Goal: Task Accomplishment & Management: Manage account settings

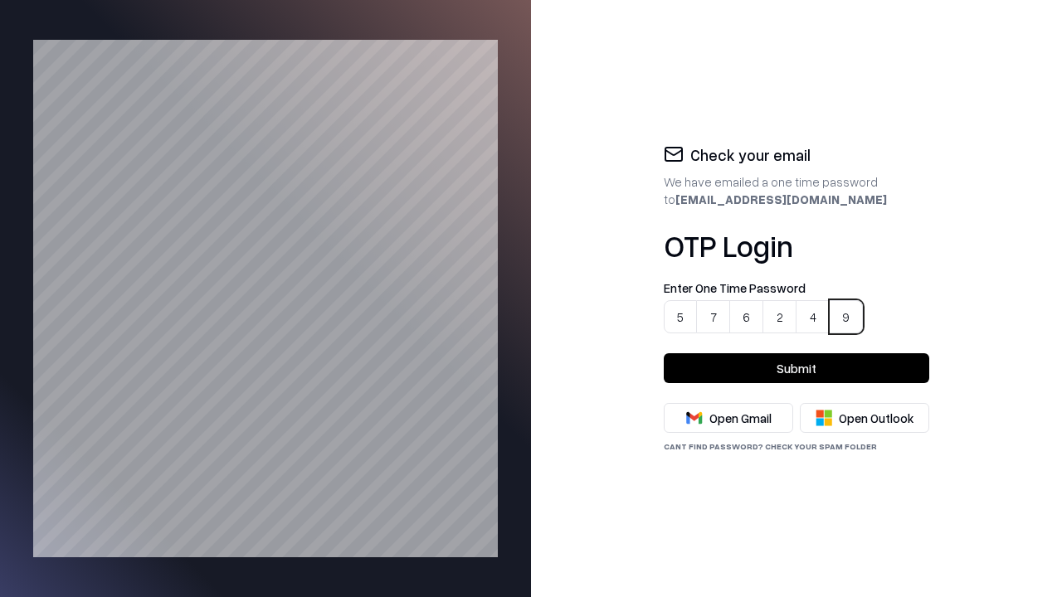
type input "******"
click at [797, 368] on button "Submit" at bounding box center [797, 369] width 266 height 30
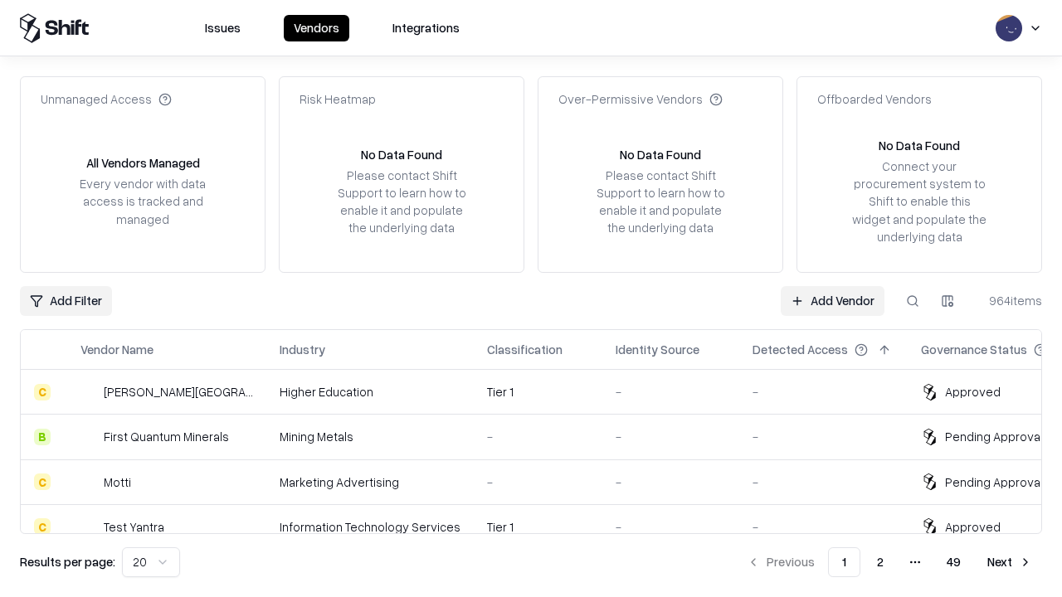
click at [833, 300] on link "Add Vendor" at bounding box center [833, 301] width 104 height 30
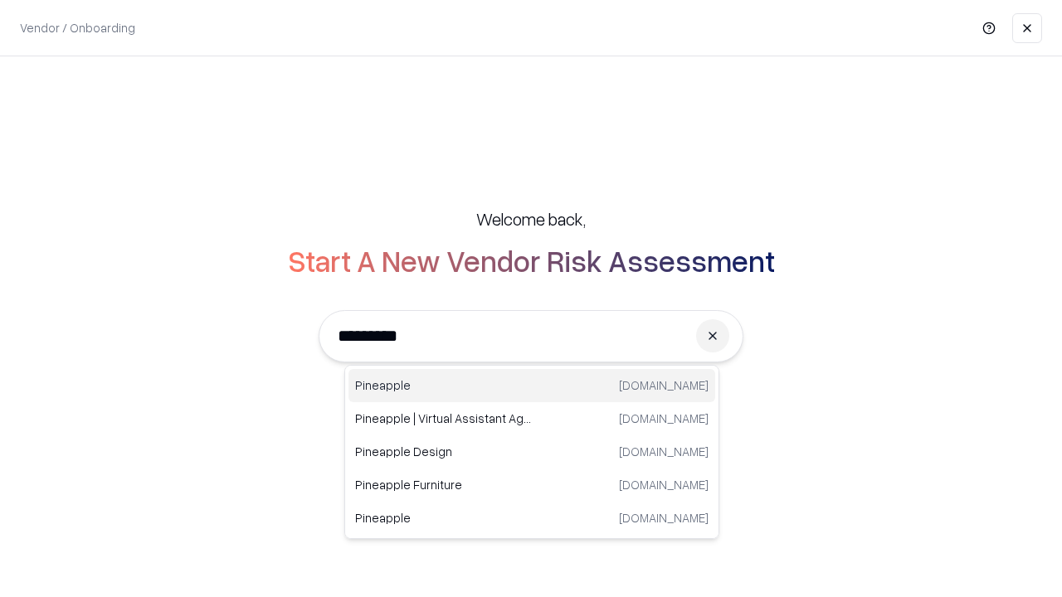
click at [532, 386] on div "Pineapple [DOMAIN_NAME]" at bounding box center [532, 385] width 367 height 33
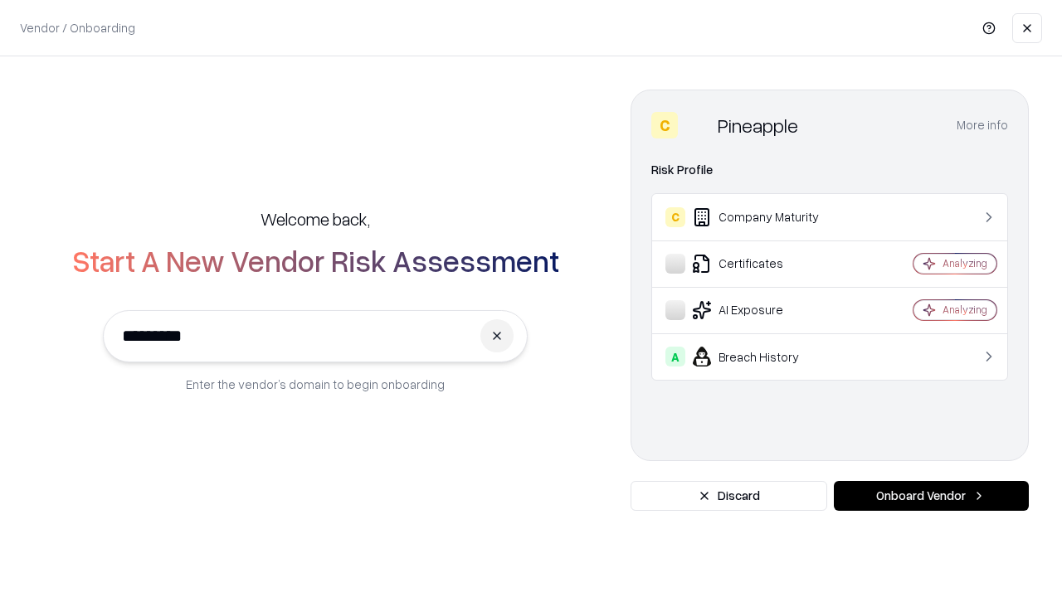
type input "*********"
click at [931, 496] on button "Onboard Vendor" at bounding box center [931, 496] width 195 height 30
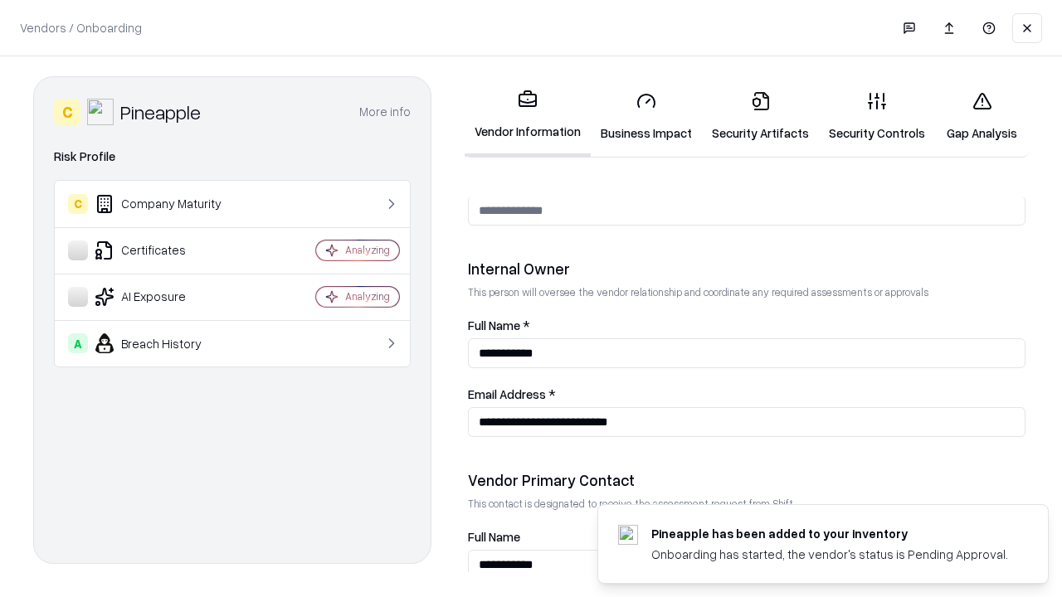
scroll to position [860, 0]
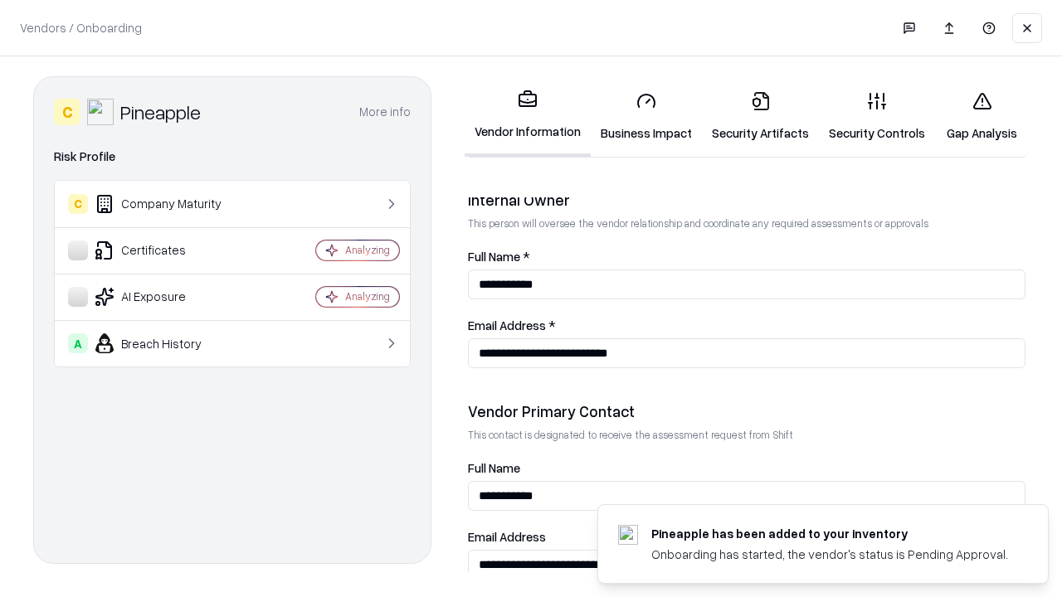
click at [751, 116] on link "Security Artifacts" at bounding box center [760, 116] width 117 height 77
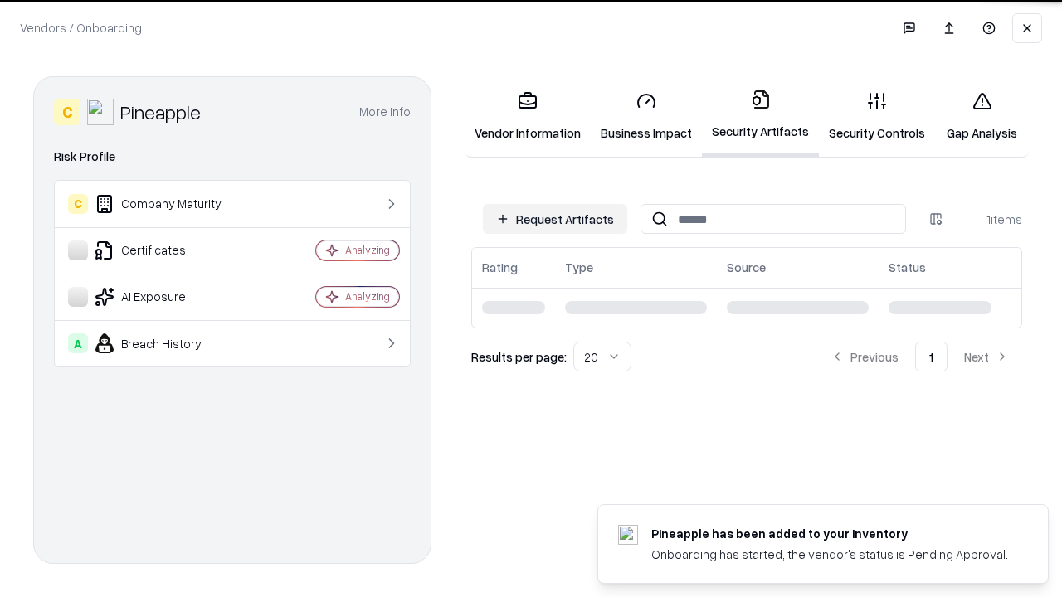
click at [558, 219] on button "Request Artifacts" at bounding box center [555, 219] width 144 height 30
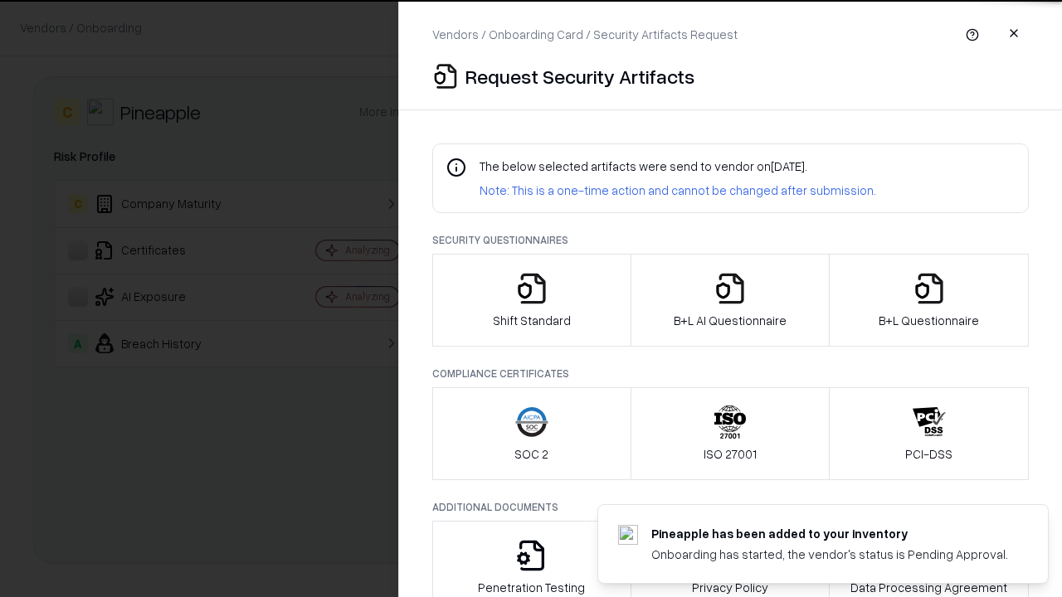
click at [929, 300] on icon "button" at bounding box center [929, 288] width 33 height 33
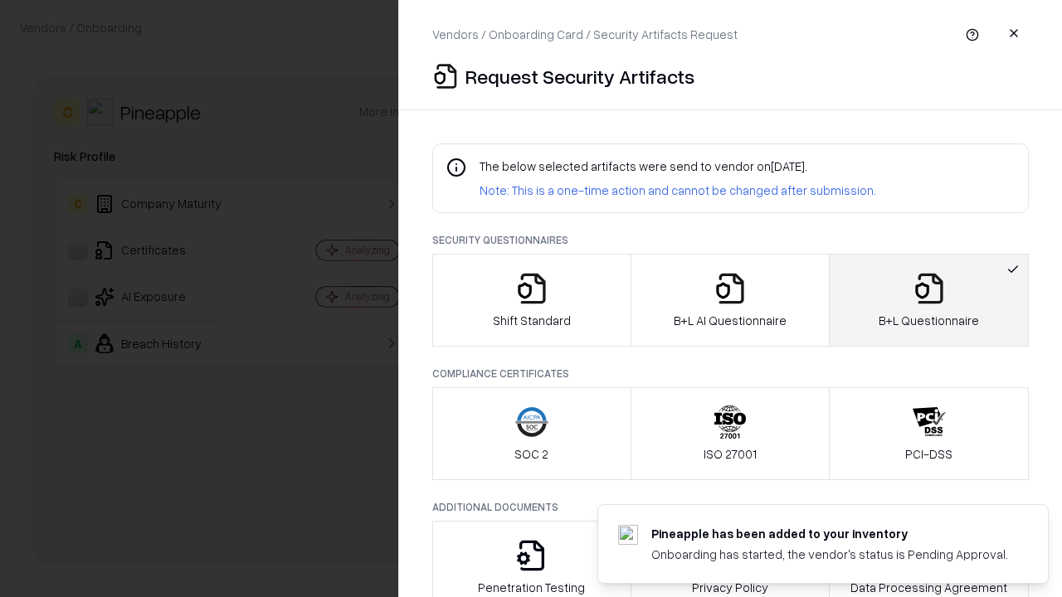
click at [729, 300] on icon "button" at bounding box center [730, 288] width 33 height 33
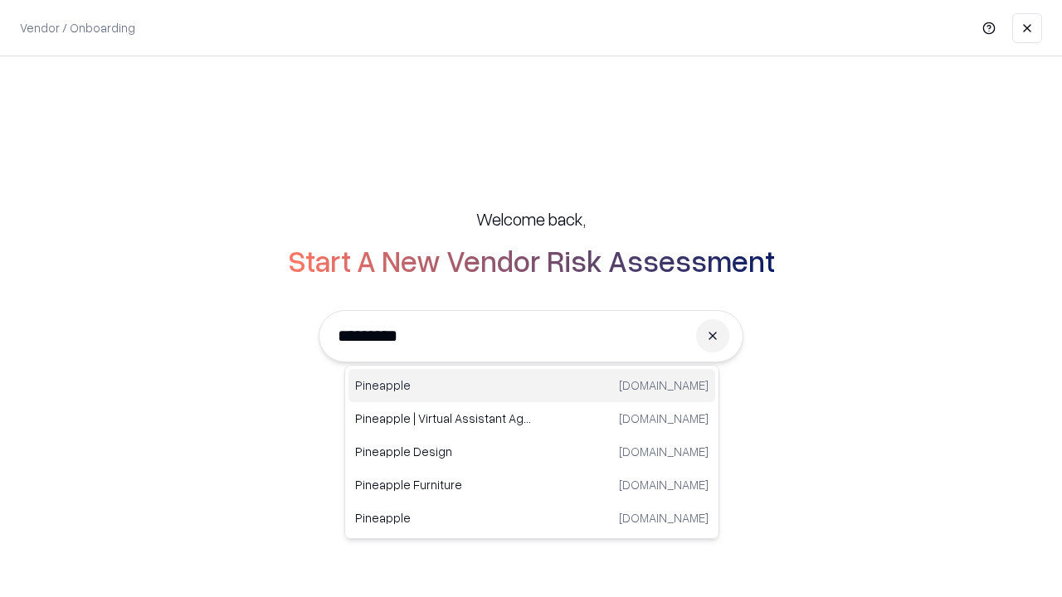
click at [532, 386] on div "Pineapple [DOMAIN_NAME]" at bounding box center [532, 385] width 367 height 33
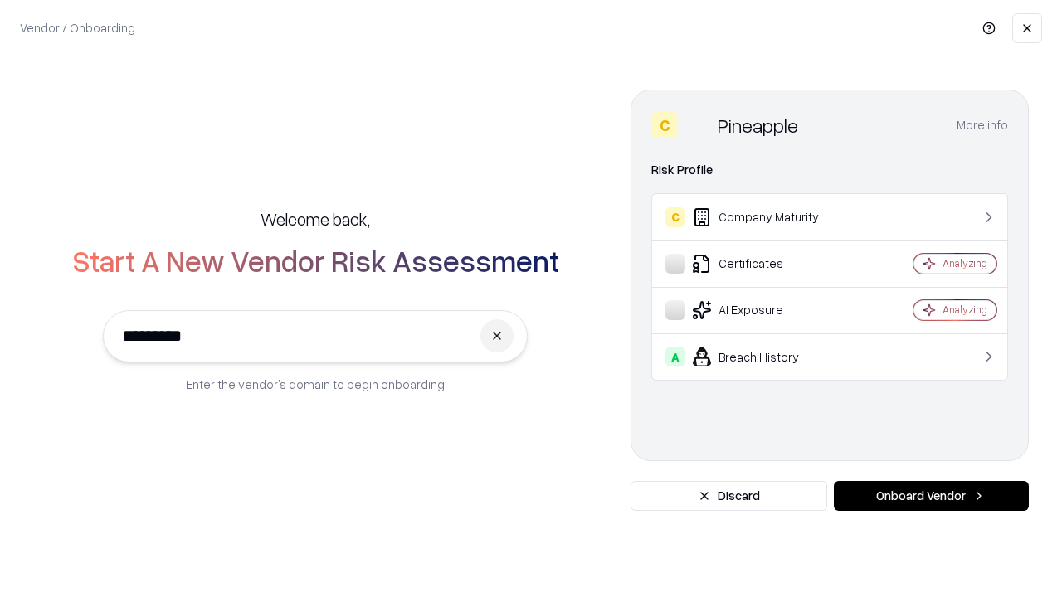
type input "*********"
click at [931, 496] on button "Onboard Vendor" at bounding box center [931, 496] width 195 height 30
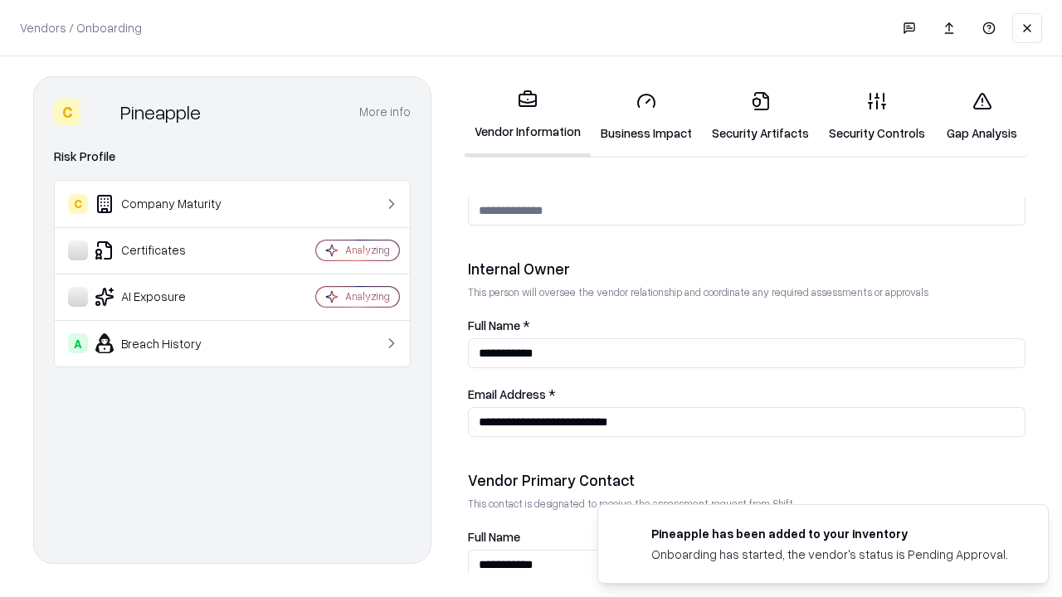
scroll to position [860, 0]
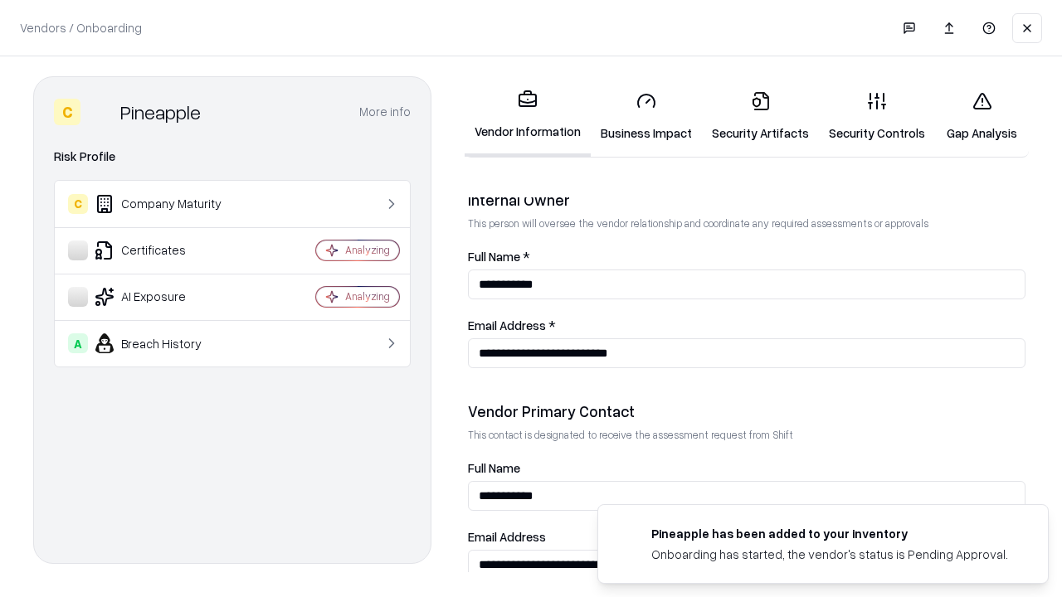
click at [974, 116] on link "Gap Analysis" at bounding box center [982, 116] width 94 height 77
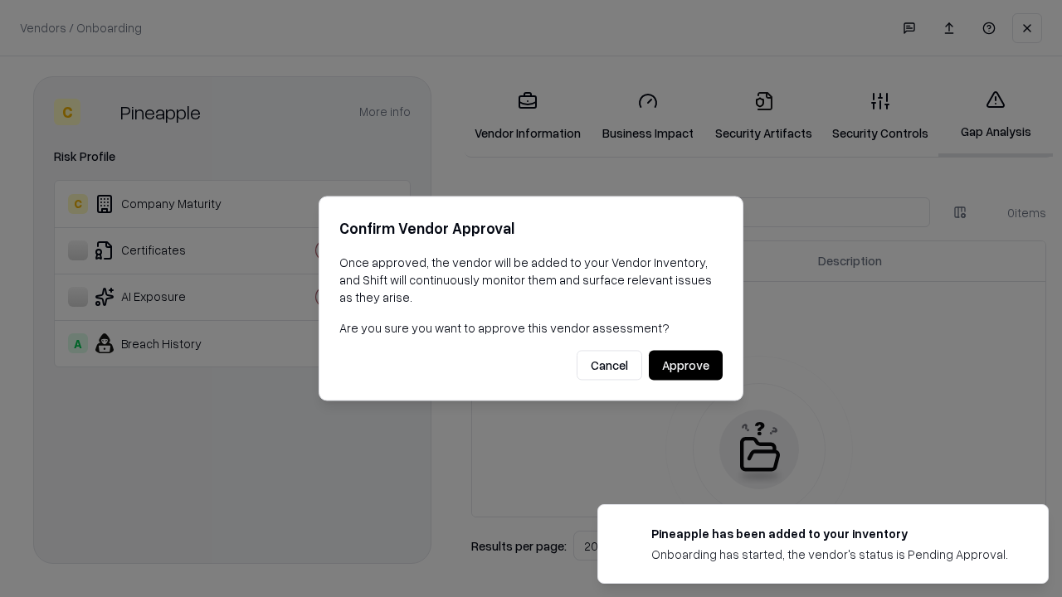
click at [686, 365] on button "Approve" at bounding box center [686, 366] width 74 height 30
